Goal: Task Accomplishment & Management: Manage account settings

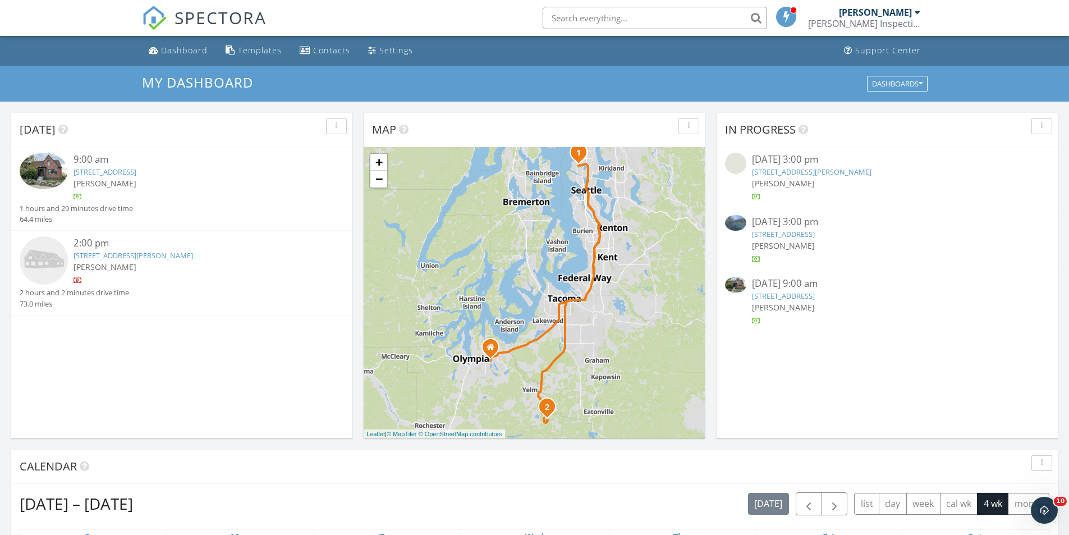
click at [805, 297] on link "[STREET_ADDRESS]" at bounding box center [783, 296] width 63 height 10
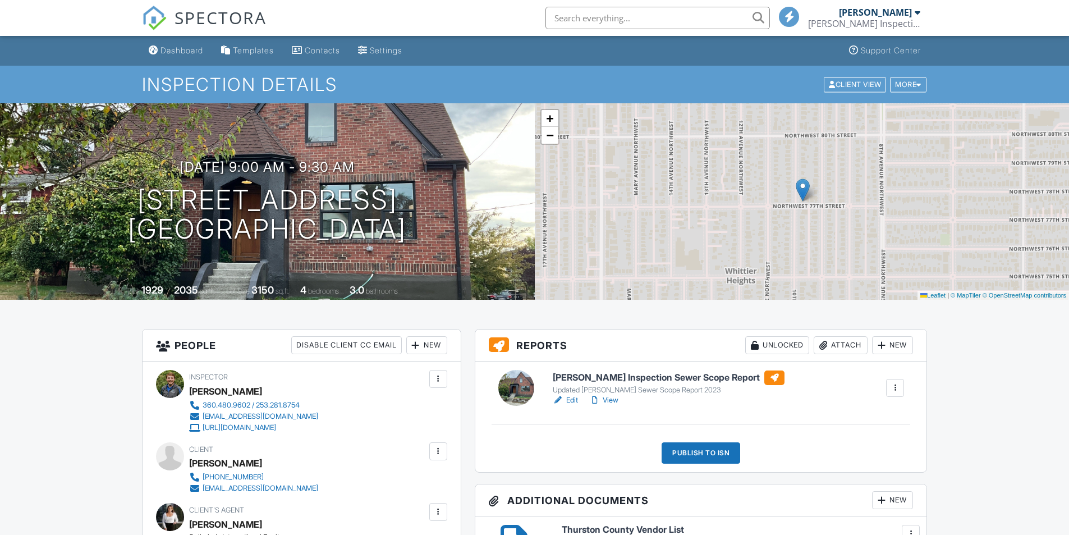
click at [568, 400] on link "Edit" at bounding box center [565, 400] width 25 height 11
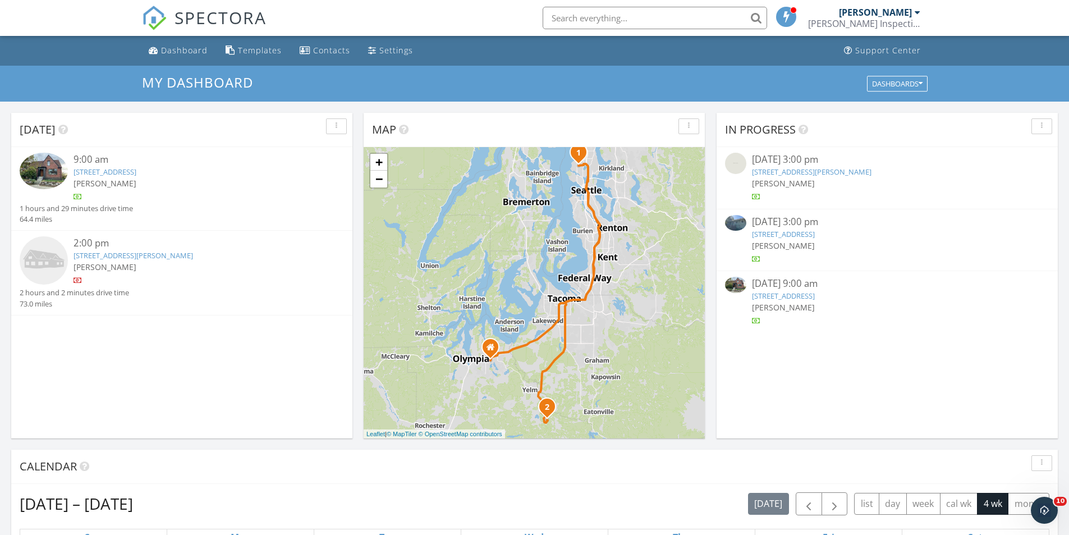
scroll to position [374, 0]
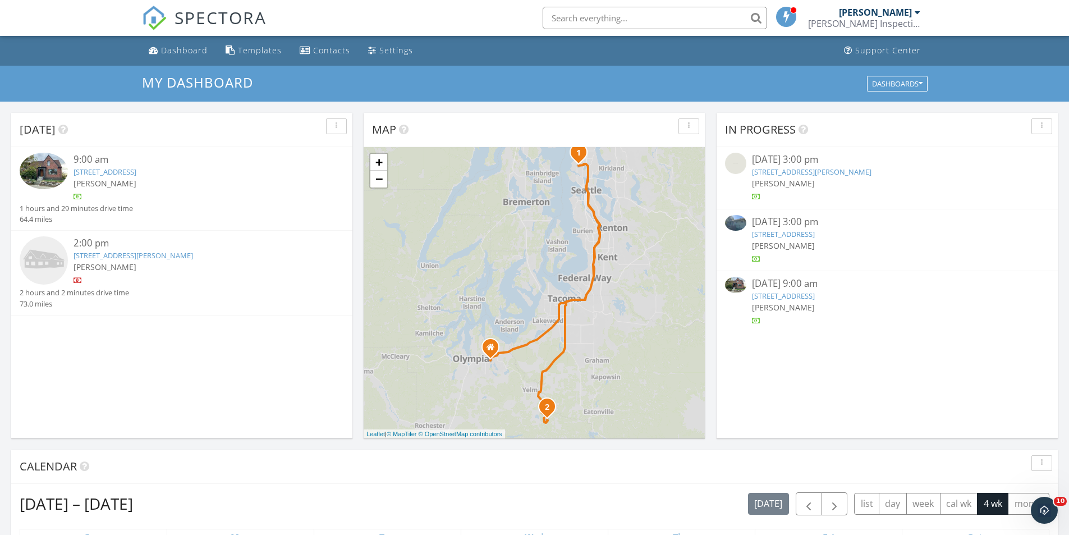
click at [810, 292] on link "[STREET_ADDRESS]" at bounding box center [783, 296] width 63 height 10
